Goal: Transaction & Acquisition: Purchase product/service

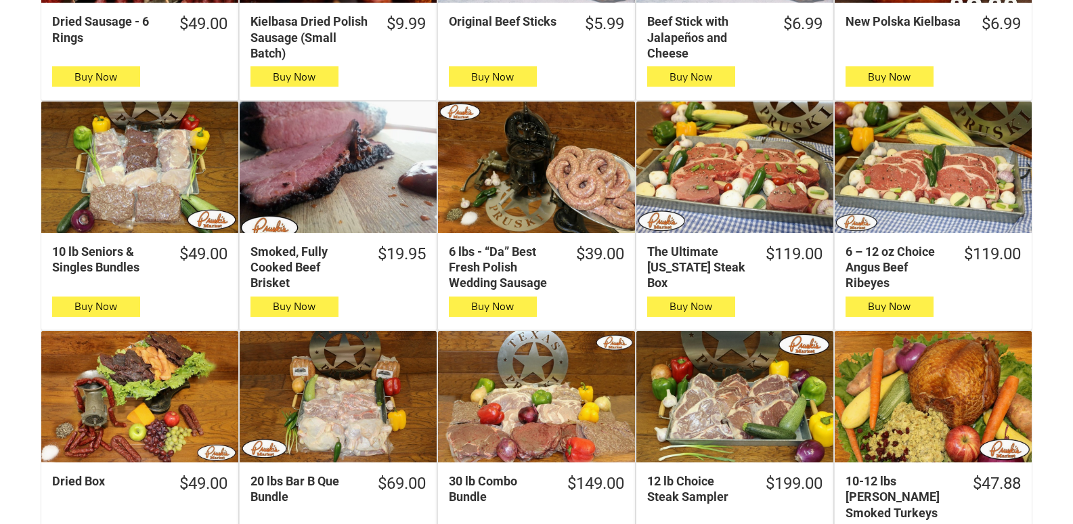
scroll to position [609, 0]
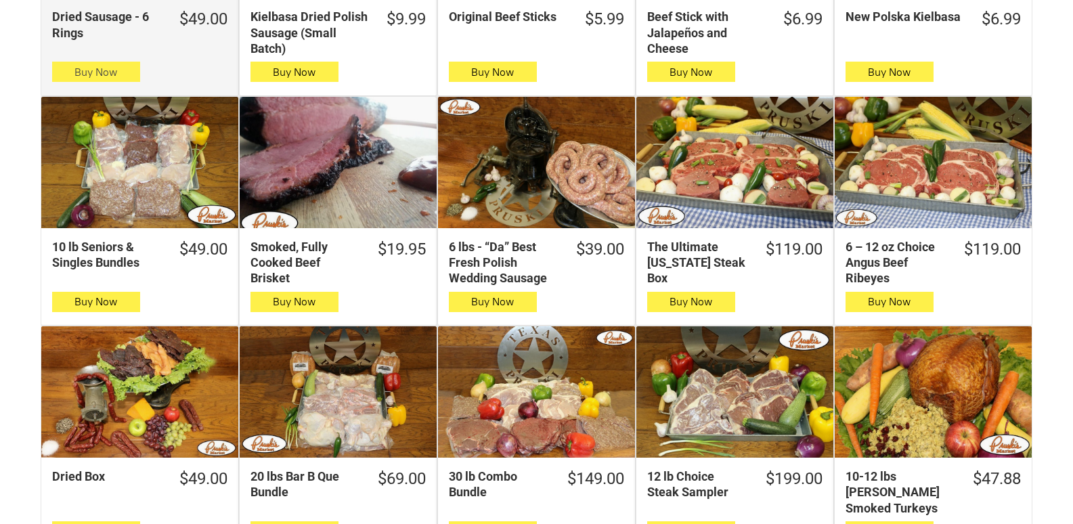
click at [72, 74] on button "Buy Now" at bounding box center [96, 72] width 88 height 20
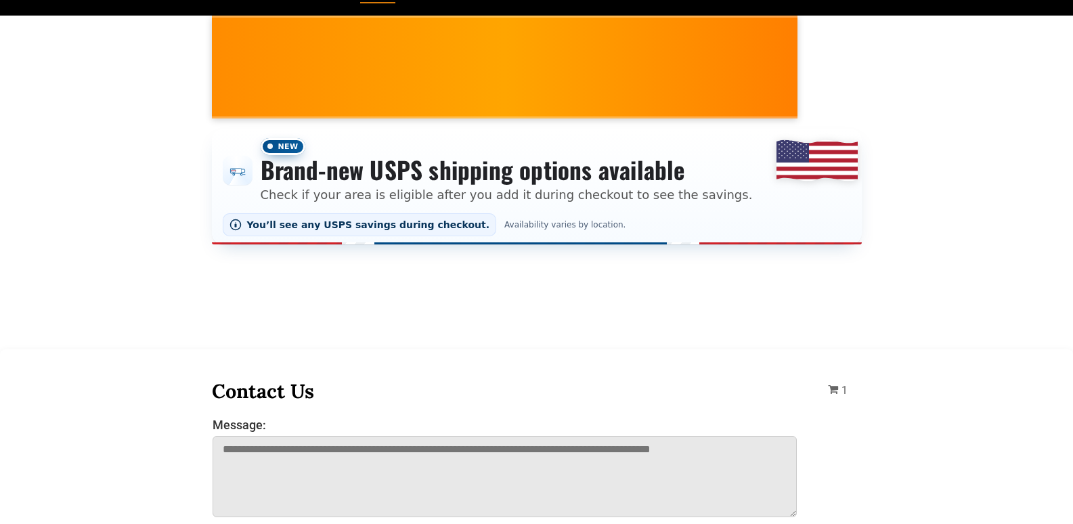
scroll to position [0, 0]
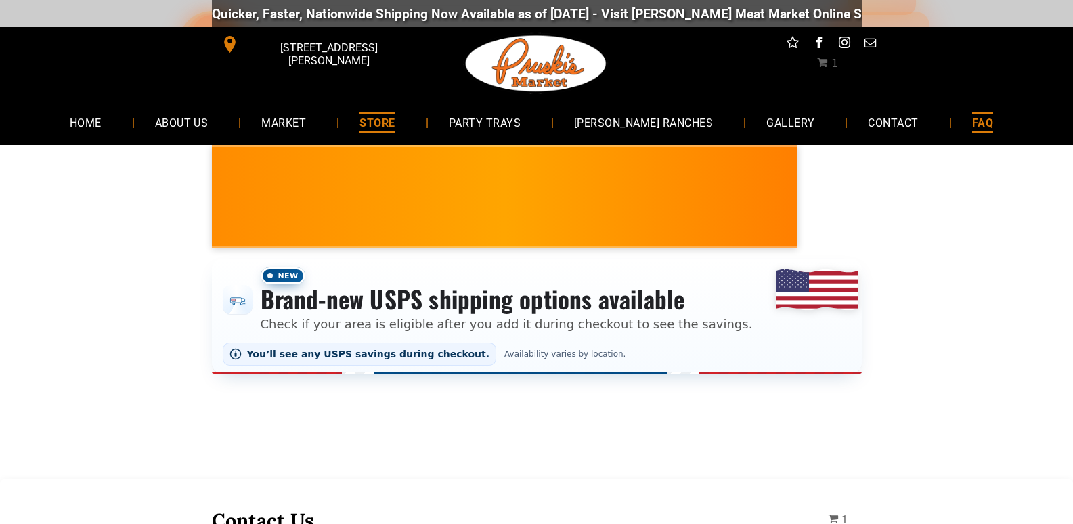
click at [972, 130] on span "FAQ" at bounding box center [982, 122] width 21 height 20
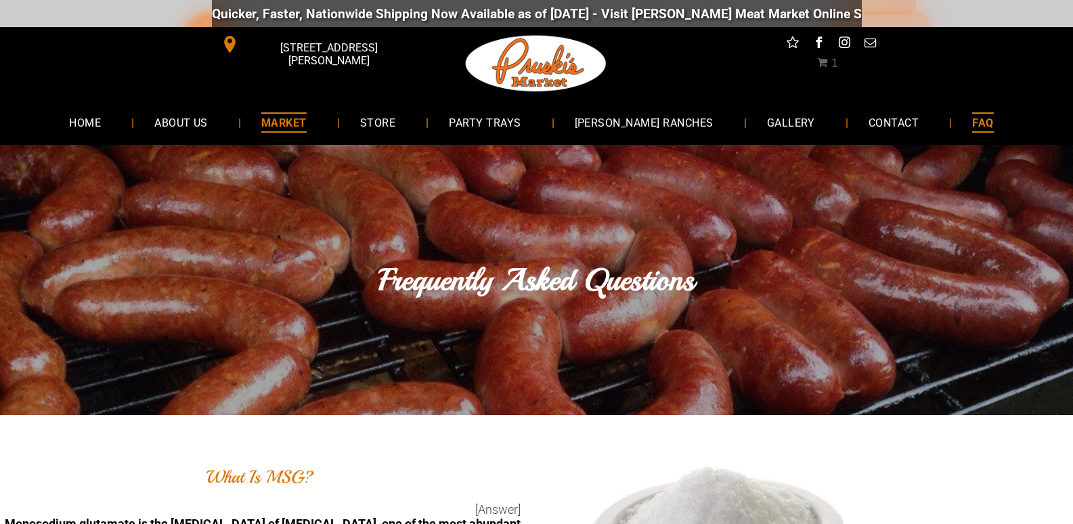
click at [275, 132] on link "MARKET" at bounding box center [284, 122] width 86 height 36
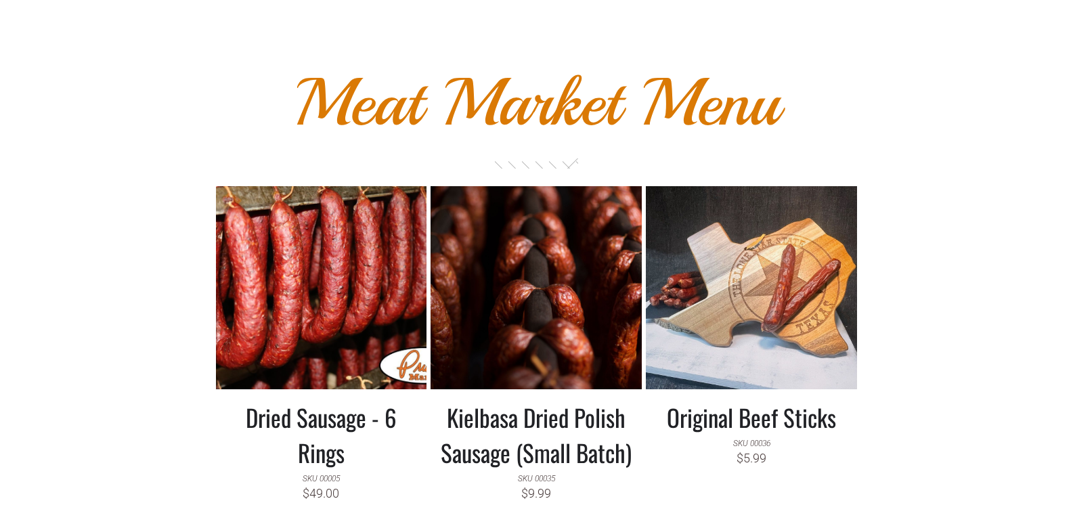
scroll to position [1151, 0]
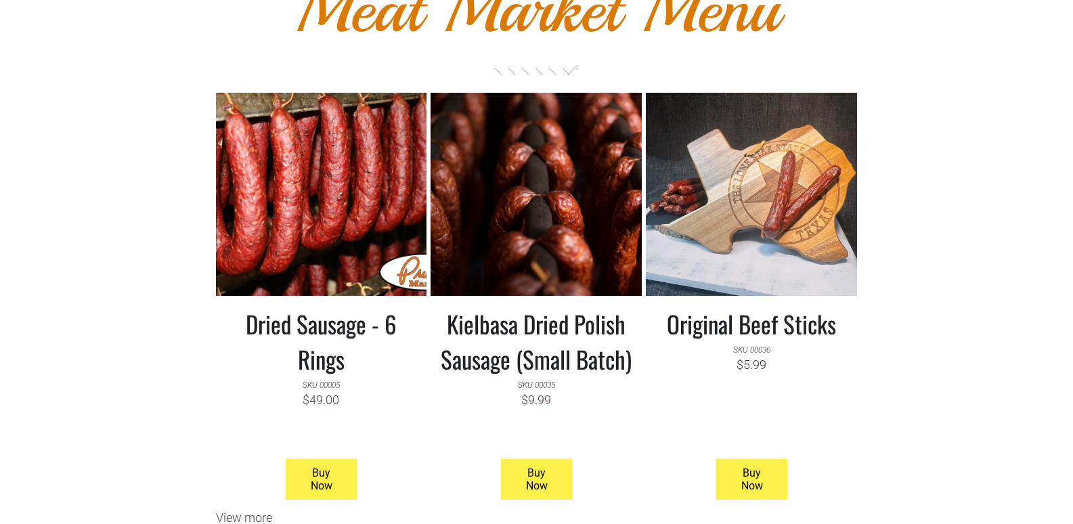
click at [412, 347] on h3 "Dried Sausage - 6 Rings" at bounding box center [321, 341] width 191 height 70
